Goal: Navigation & Orientation: Find specific page/section

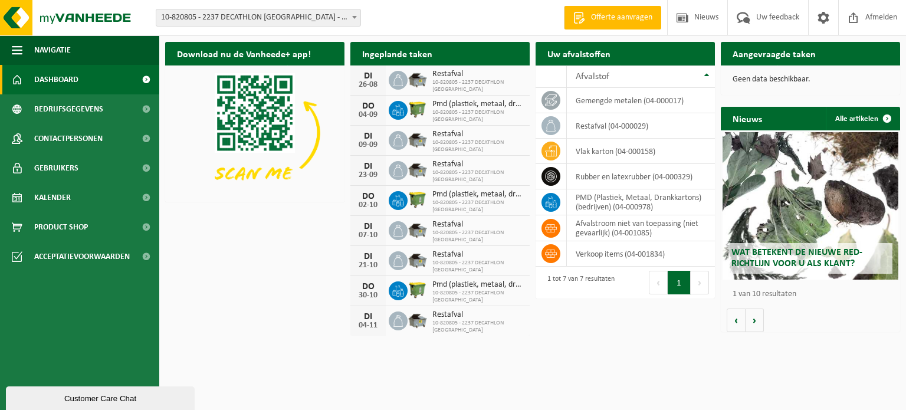
click at [264, 294] on div "Download nu de Vanheede+ app! Verberg Ingeplande taken Bekijk uw kalender [DATE…" at bounding box center [532, 188] width 741 height 304
